Goal: Task Accomplishment & Management: Manage account settings

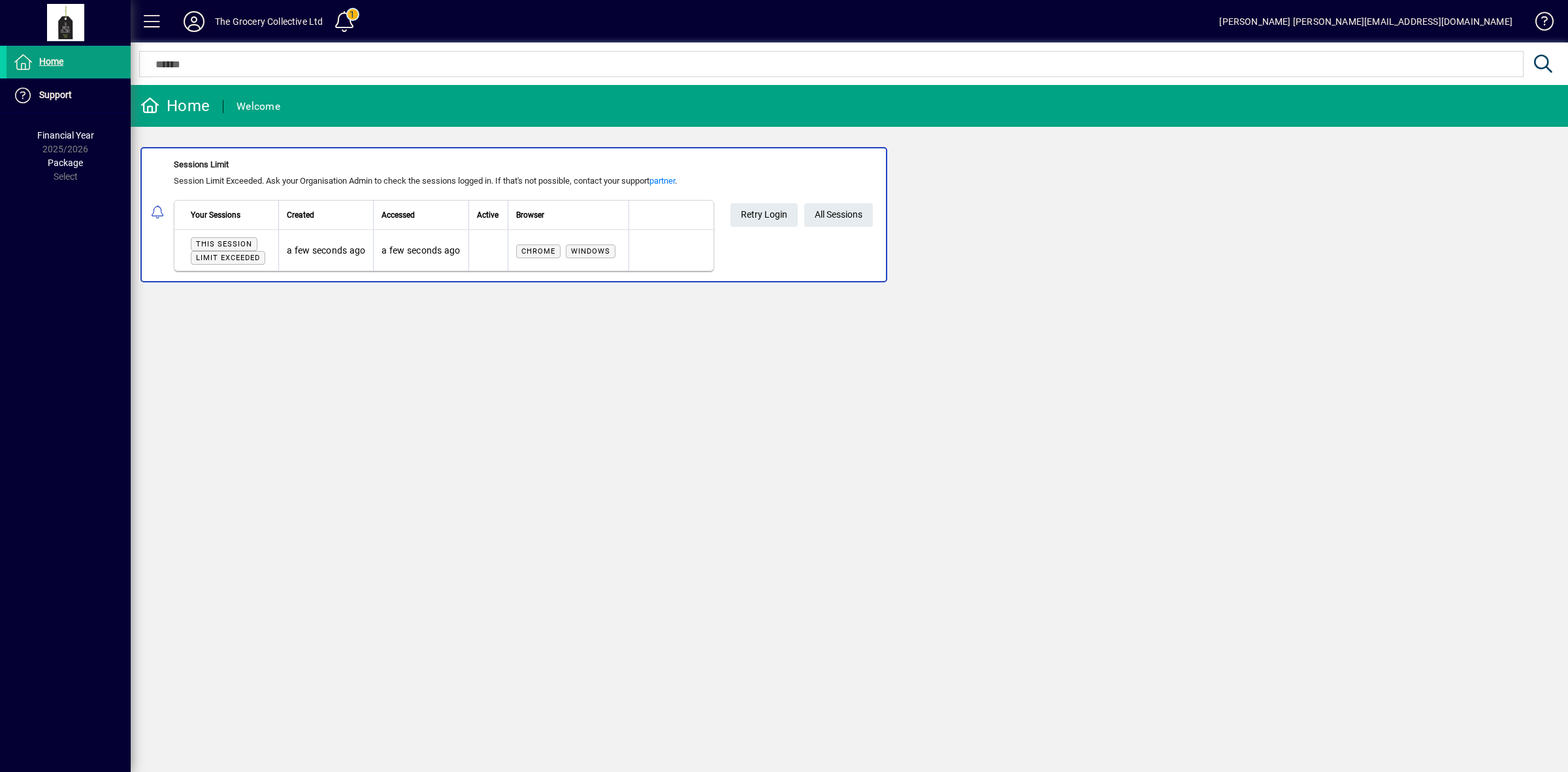
click at [201, 21] on icon at bounding box center [195, 21] width 27 height 21
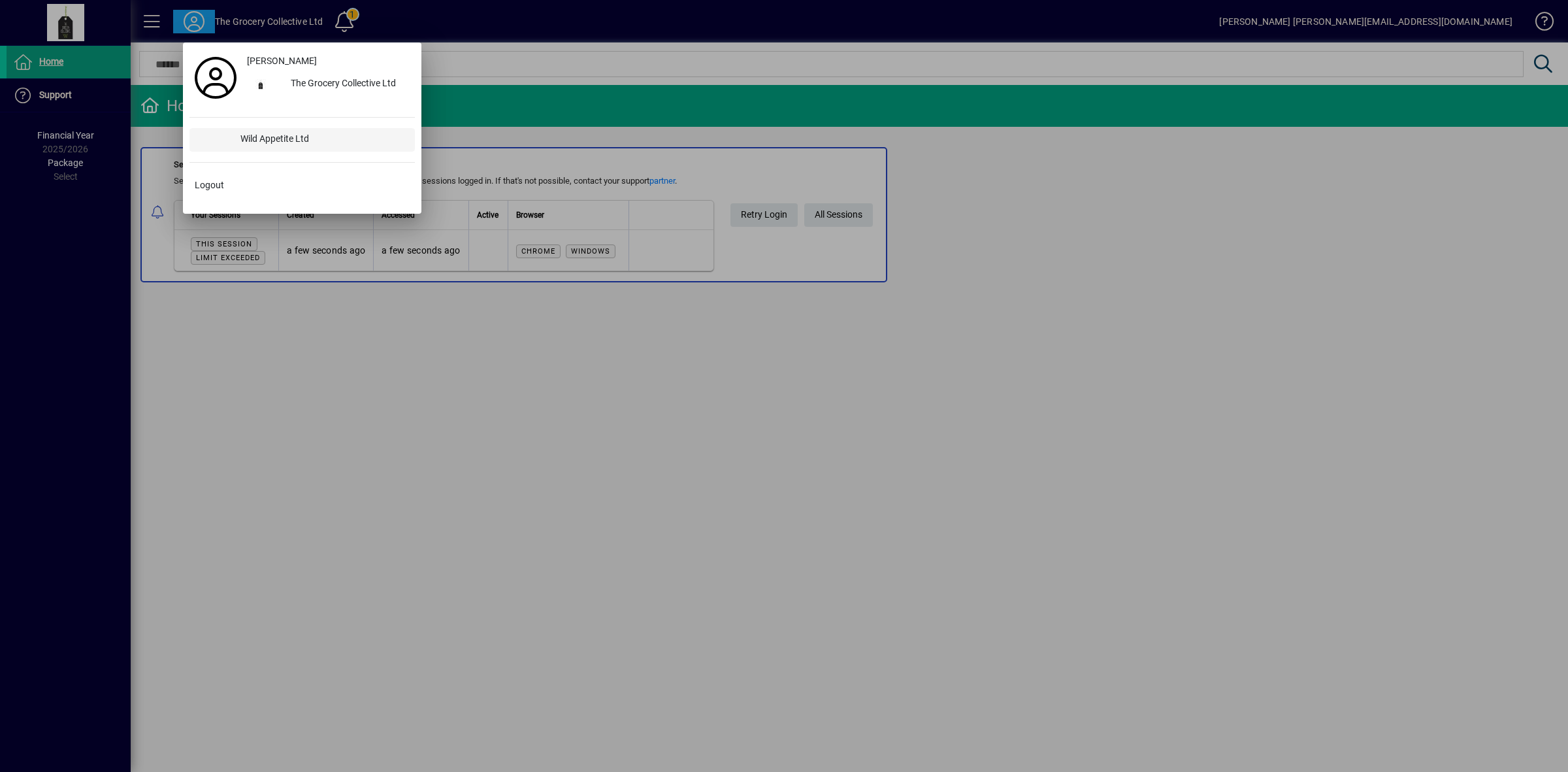
click at [252, 141] on div "Wild Appetite Ltd" at bounding box center [322, 140] width 185 height 23
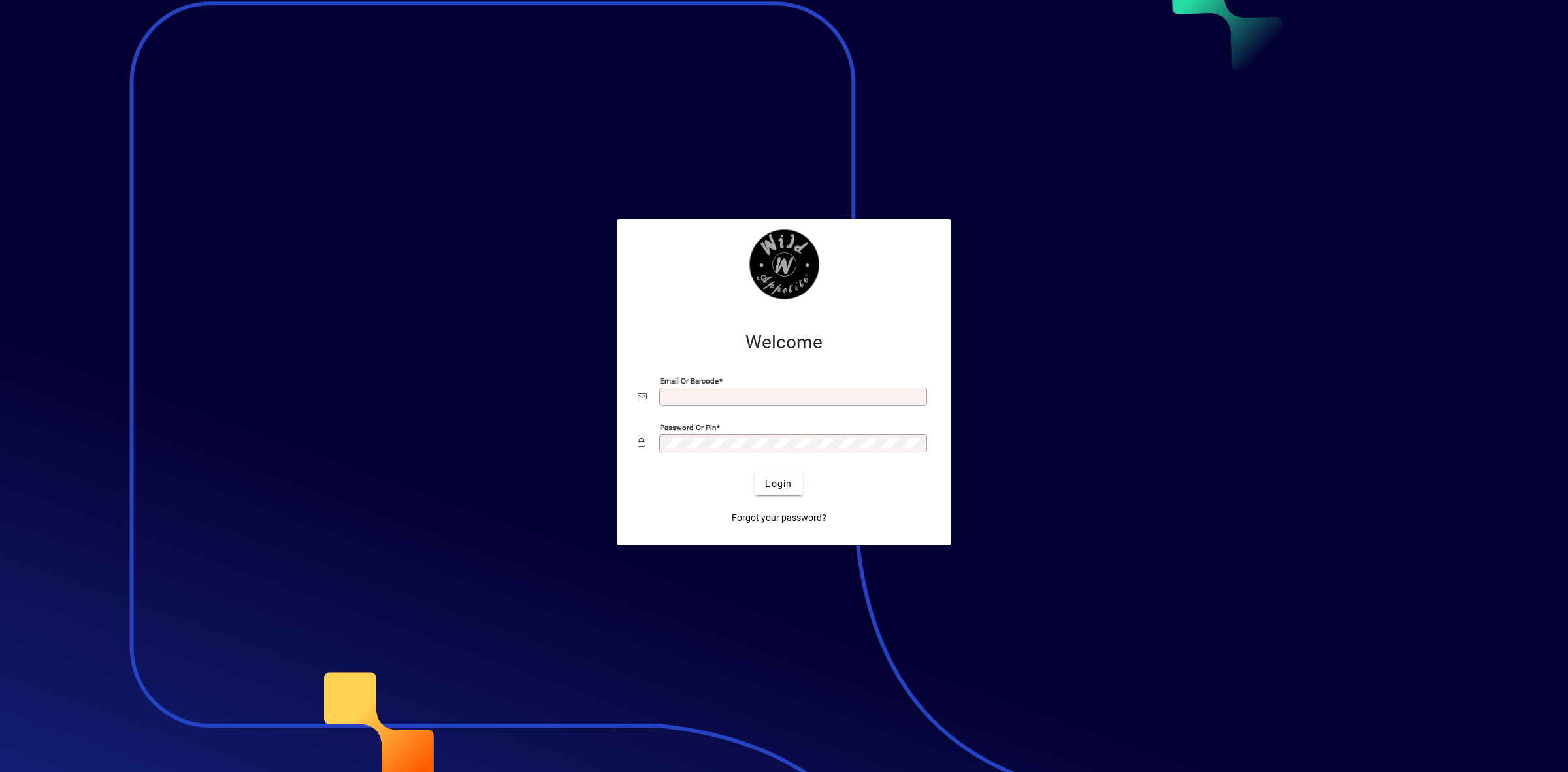
type input "**********"
drag, startPoint x: 811, startPoint y: 490, endPoint x: 793, endPoint y: 495, distance: 18.7
click at [809, 492] on div "Login" at bounding box center [779, 484] width 292 height 23
click at [788, 494] on span "submit" at bounding box center [779, 484] width 48 height 31
